Goal: Transaction & Acquisition: Purchase product/service

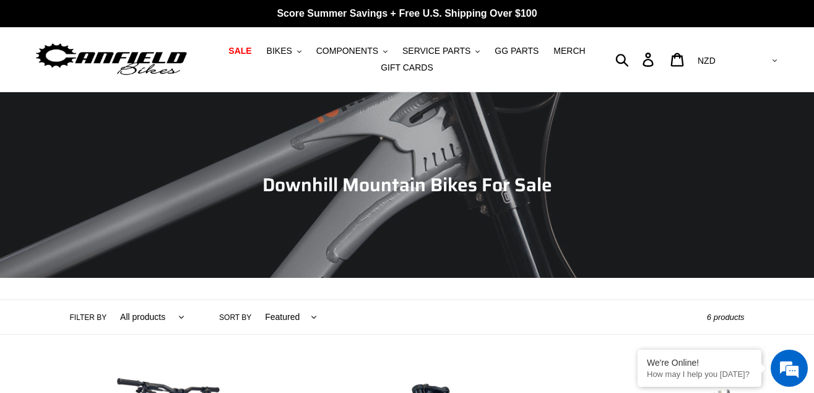
scroll to position [311, 0]
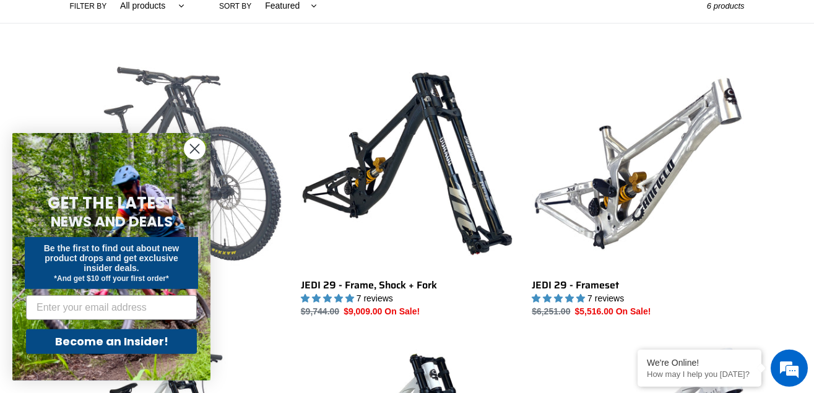
click at [127, 92] on link "JEDI 29 - Complete Bike" at bounding box center [176, 188] width 212 height 261
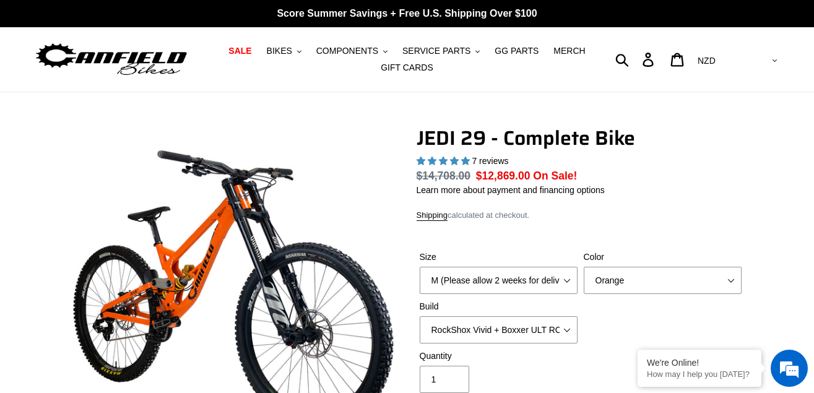
select select "highest-rating"
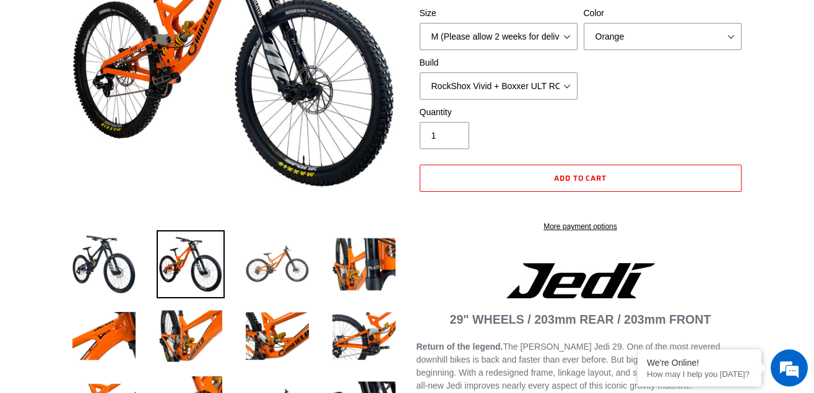
click at [264, 266] on img at bounding box center [277, 264] width 68 height 68
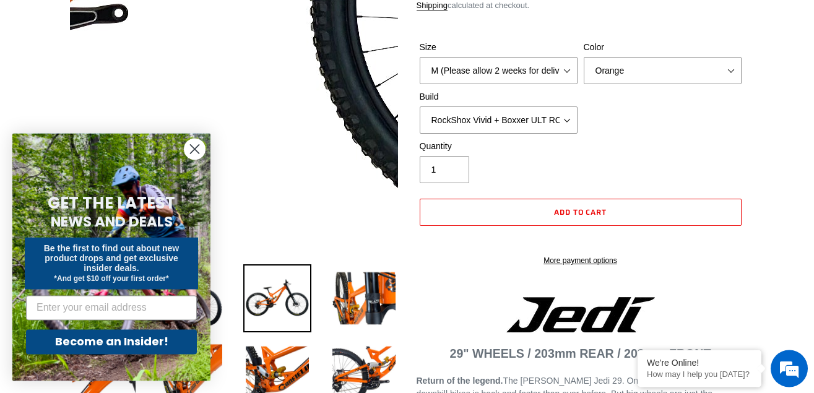
scroll to position [215, 0]
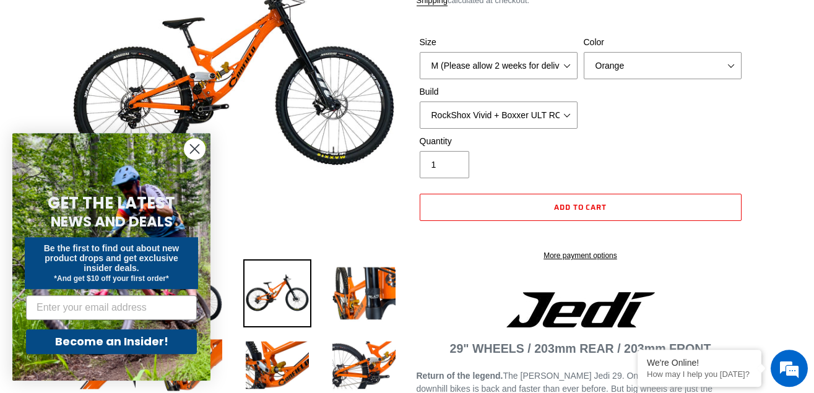
click at [199, 150] on circle "Close dialog" at bounding box center [194, 149] width 20 height 20
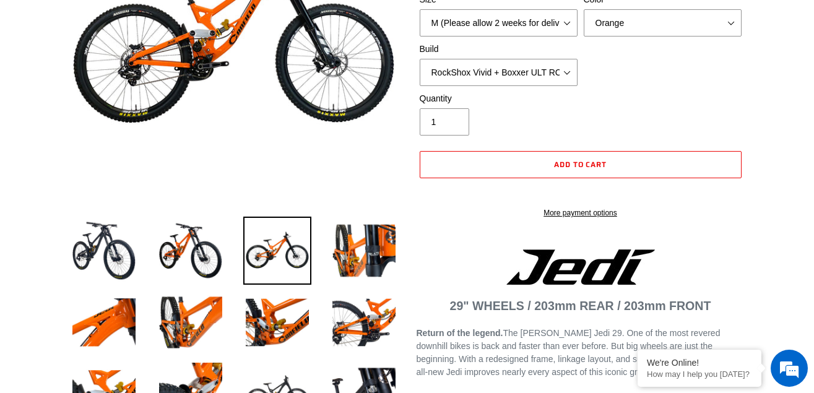
scroll to position [261, 0]
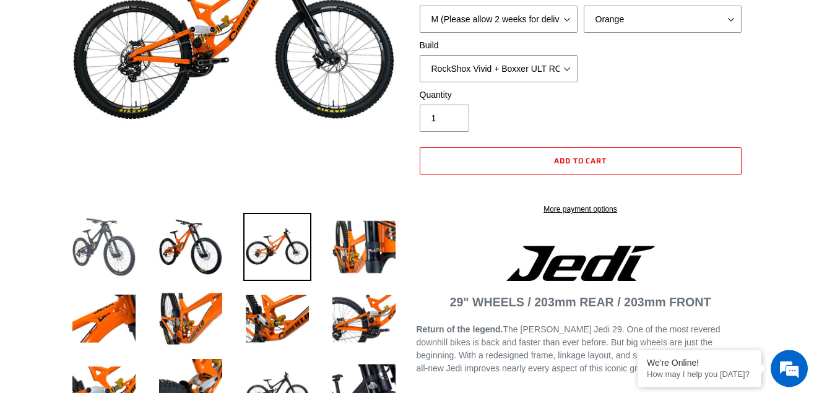
click at [99, 238] on img at bounding box center [104, 247] width 68 height 68
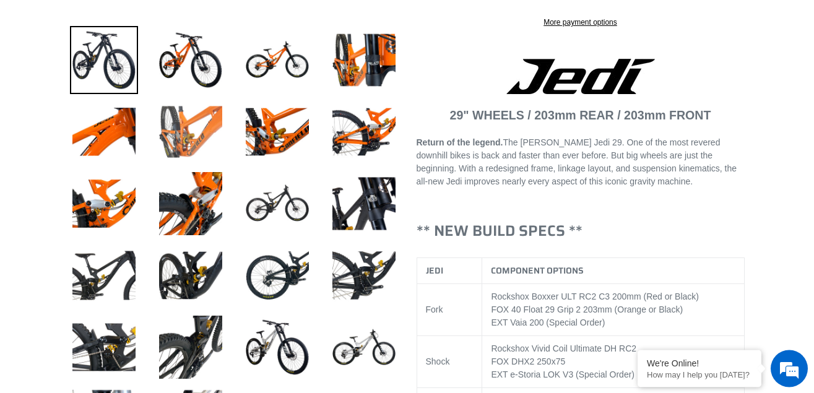
scroll to position [451, 0]
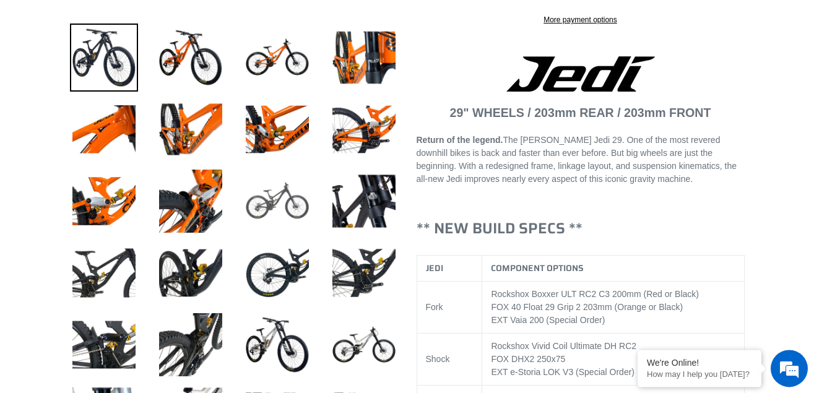
click at [279, 217] on img at bounding box center [277, 201] width 68 height 68
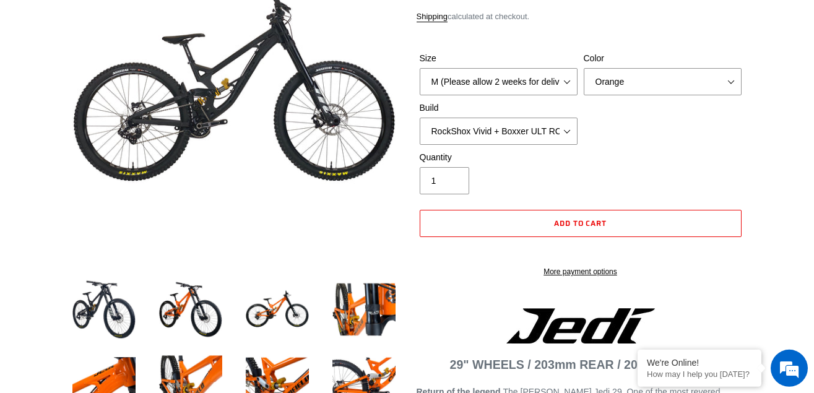
scroll to position [198, 0]
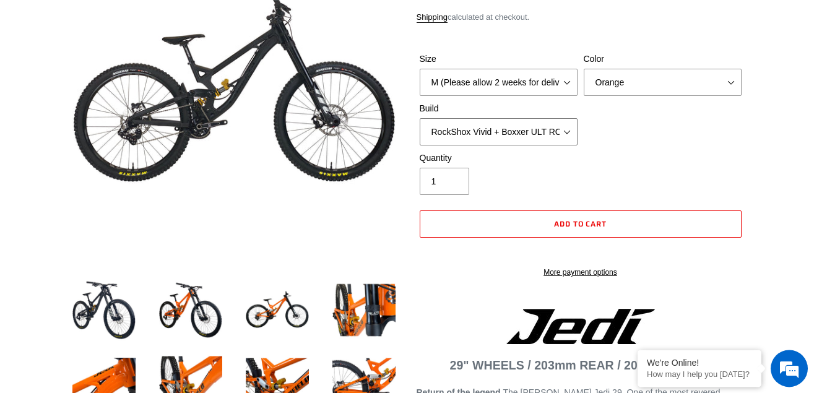
select select "Fox DHX2 + Fox 40 Float Grip 2 203 + SRAM XO"
click option "Fox DHX2 + Fox 40 Float Grip 2 203 + SRAM XO" at bounding box center [0, 0] width 0 height 0
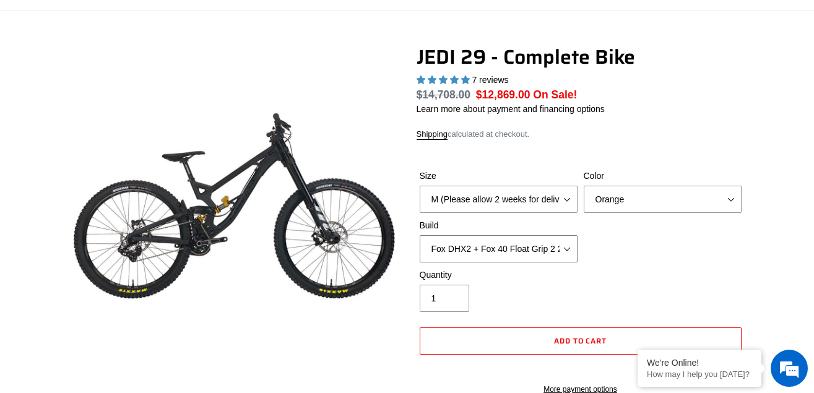
scroll to position [84, 0]
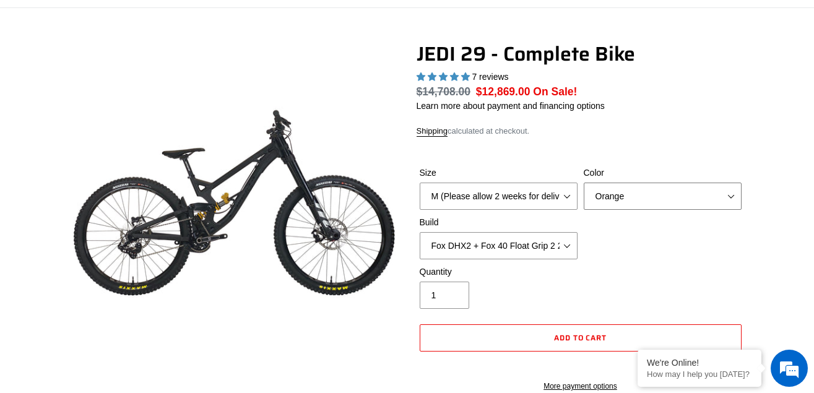
select select "Raw"
click option "Raw" at bounding box center [0, 0] width 0 height 0
click at [598, 261] on div "Size M (Please allow 2 weeks for delivery) L (Please allow 2 weeks for delivery…" at bounding box center [581, 216] width 328 height 99
select select "XL (Please allow 2 weeks for delivery)"
click option "XL (Please allow 2 weeks for delivery)" at bounding box center [0, 0] width 0 height 0
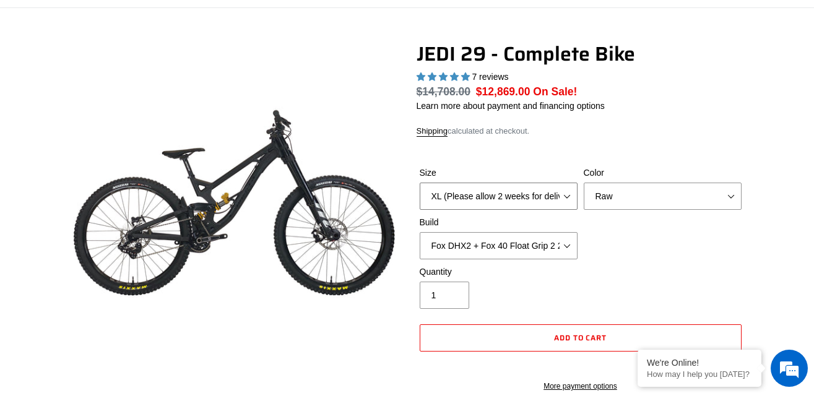
click option "XL (Please allow 2 weeks for delivery)" at bounding box center [0, 0] width 0 height 0
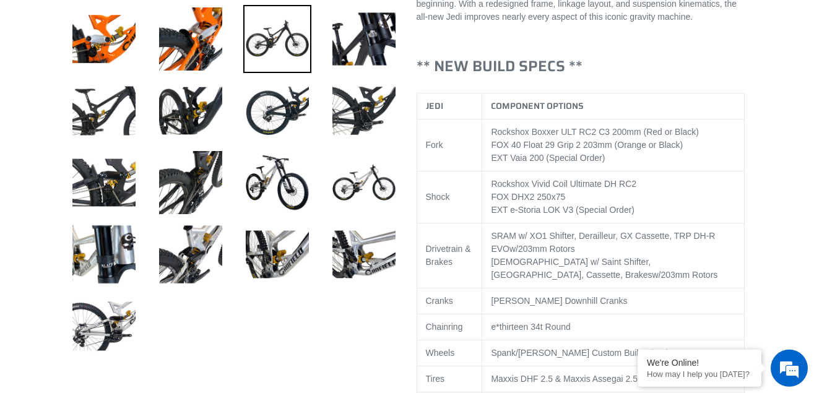
scroll to position [610, 0]
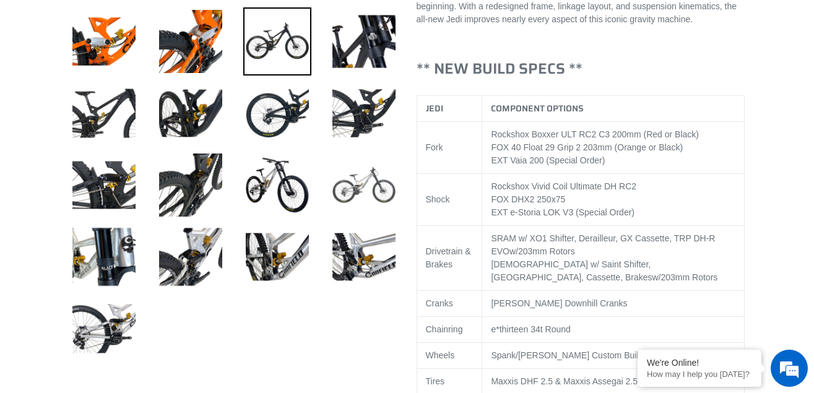
click at [350, 198] on img at bounding box center [364, 185] width 68 height 68
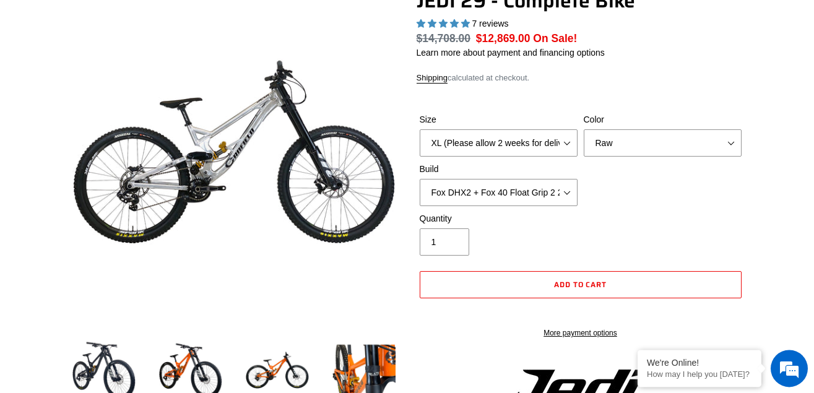
scroll to position [135, 0]
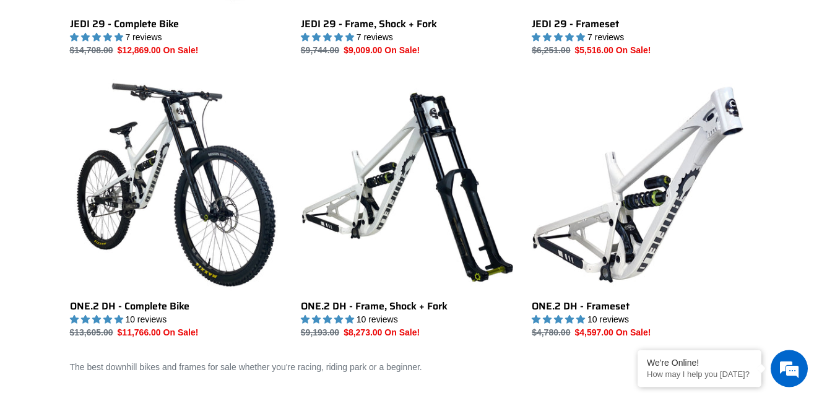
scroll to position [581, 0]
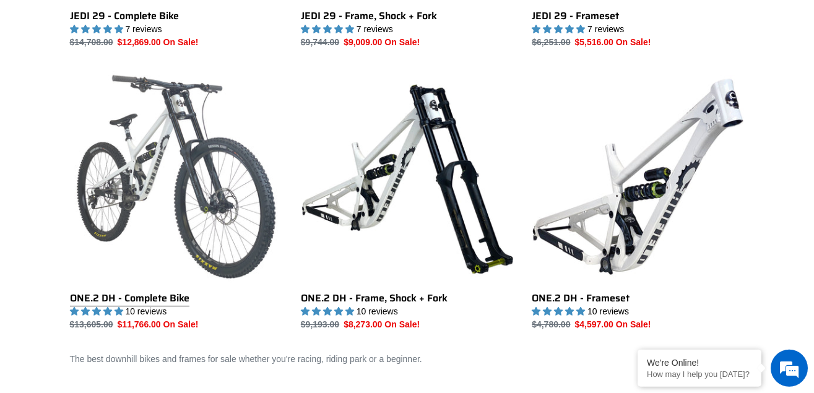
click at [213, 178] on link "ONE.2 DH - Complete Bike" at bounding box center [176, 201] width 212 height 261
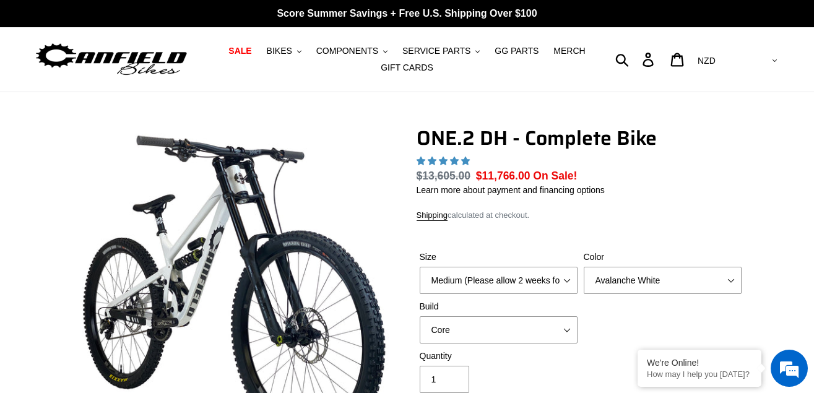
select select "Large (Sold Out)"
click option "Large (Sold Out)" at bounding box center [0, 0] width 0 height 0
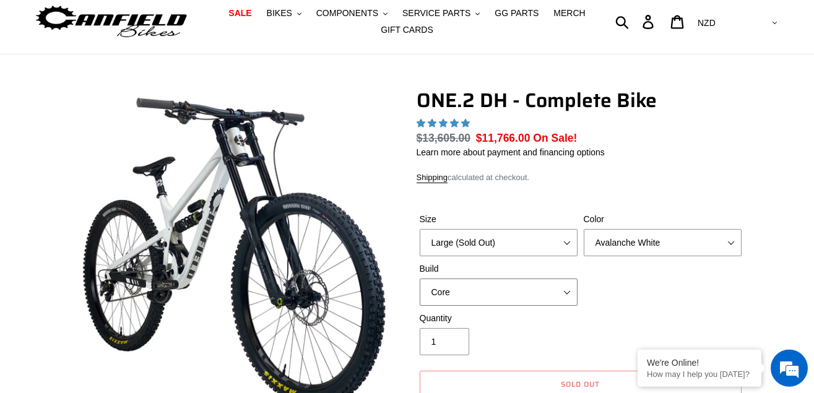
select select "highest-rating"
click option "Pro" at bounding box center [0, 0] width 0 height 0
click at [441, 336] on form "Size Medium (Please allow 2 weeks for delivery) Large (Sold Out) Color Avalanch…" at bounding box center [581, 301] width 328 height 217
select select "Core"
click option "Core" at bounding box center [0, 0] width 0 height 0
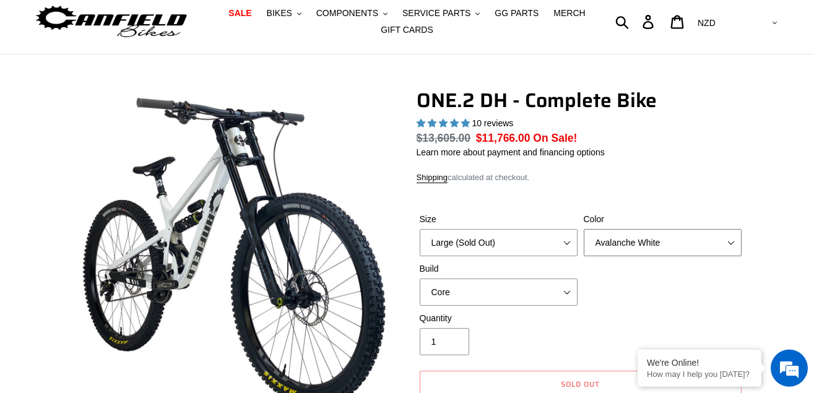
scroll to position [0, 0]
select select "Bentonite Grey"
click option "Bentonite Grey" at bounding box center [0, 0] width 0 height 0
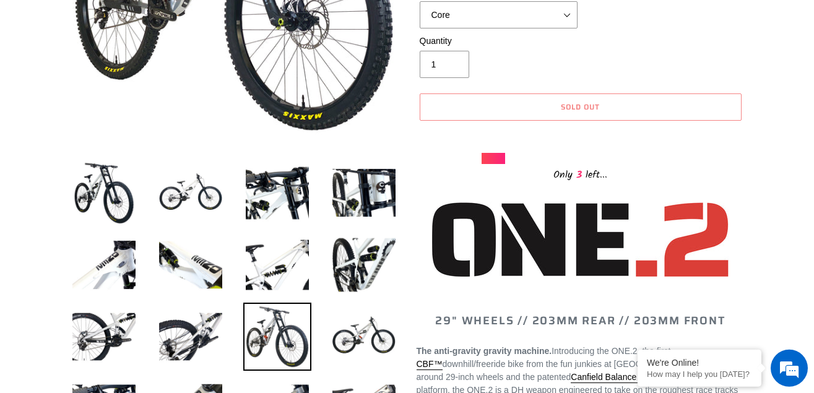
scroll to position [370, 0]
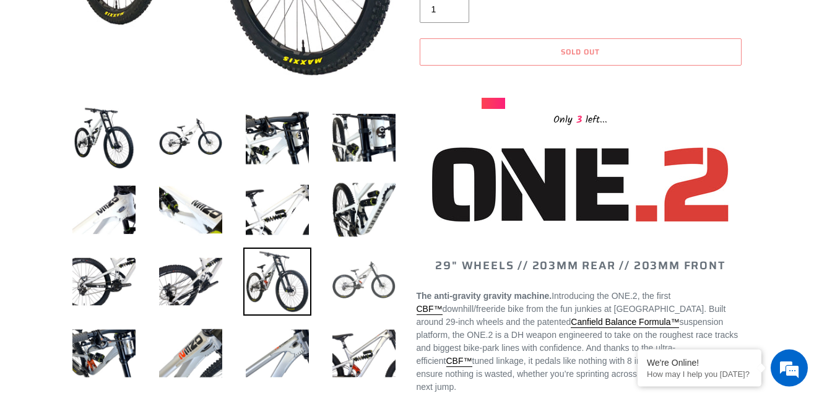
click at [375, 266] on img at bounding box center [364, 282] width 68 height 68
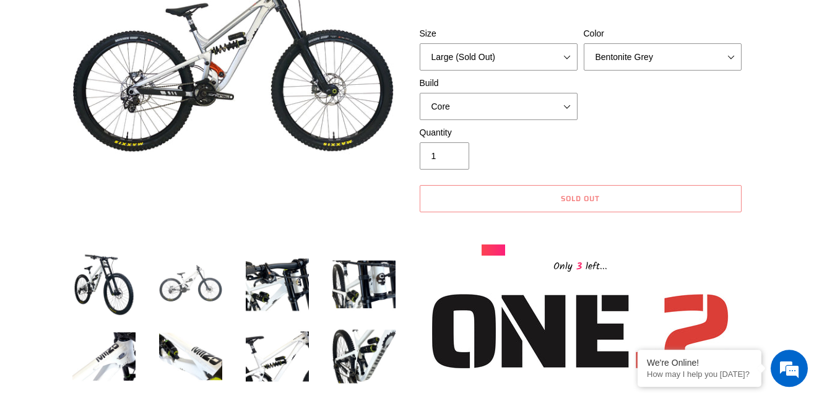
scroll to position [236, 0]
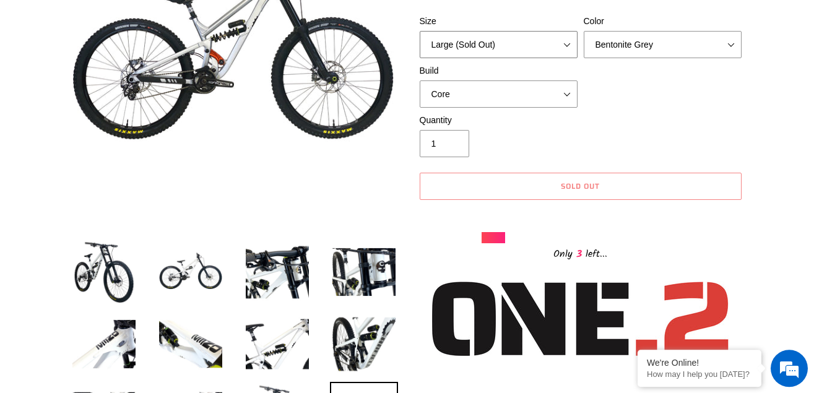
select select "Medium (Please allow 2 weeks for delivery)"
click option "Medium (Please allow 2 weeks for delivery)" at bounding box center [0, 0] width 0 height 0
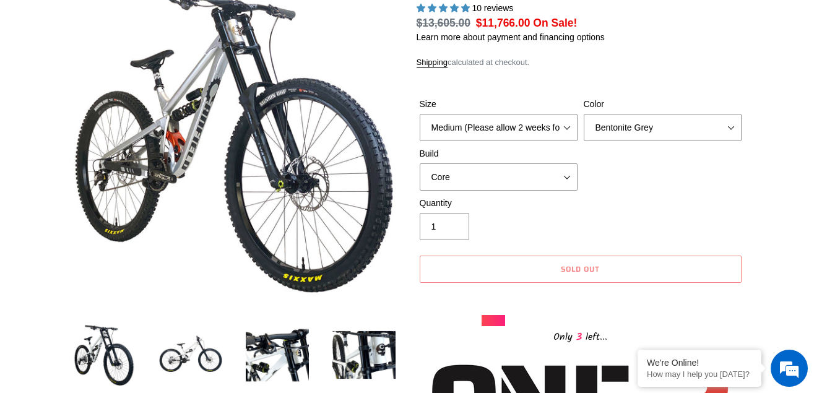
click at [599, 139] on div "Size Medium (Please allow 2 weeks for delivery) Large (Sold Out) Color Avalanch…" at bounding box center [581, 147] width 328 height 99
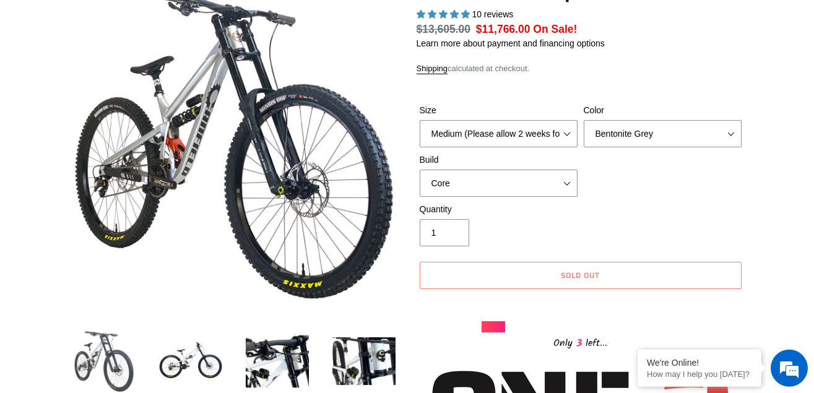
scroll to position [143, 0]
